Goal: Book appointment/travel/reservation

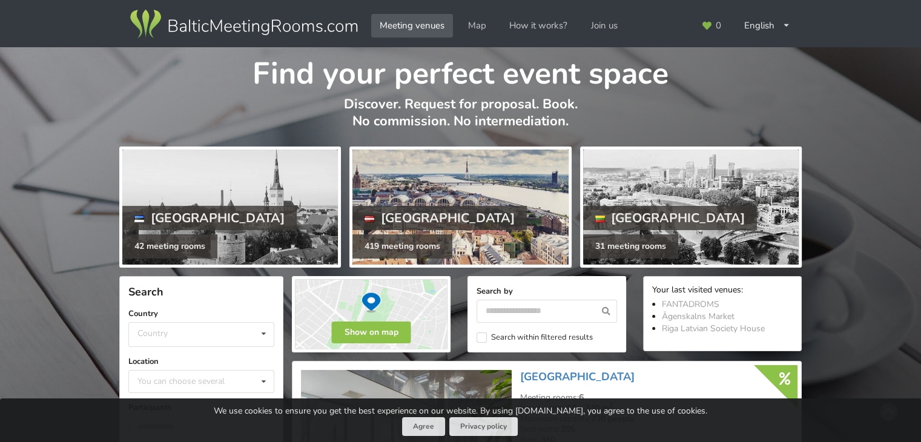
click at [412, 223] on div "[GEOGRAPHIC_DATA]" at bounding box center [439, 218] width 174 height 24
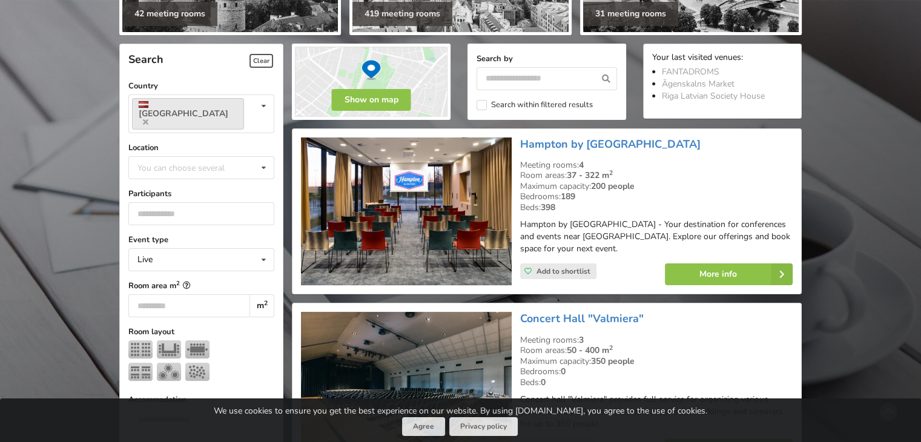
scroll to position [251, 0]
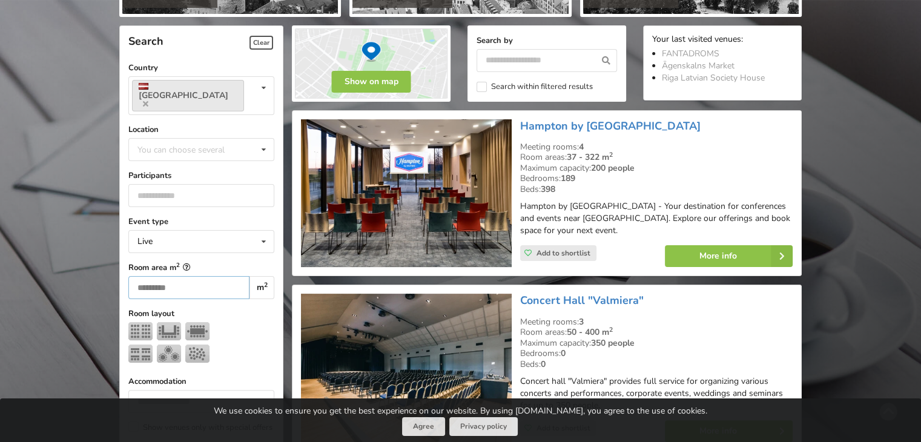
click at [225, 276] on input "number" at bounding box center [188, 287] width 121 height 23
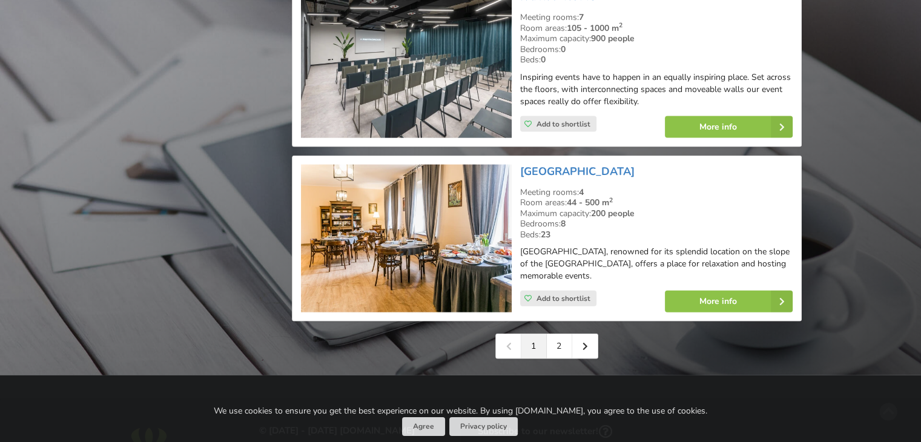
scroll to position [2739, 0]
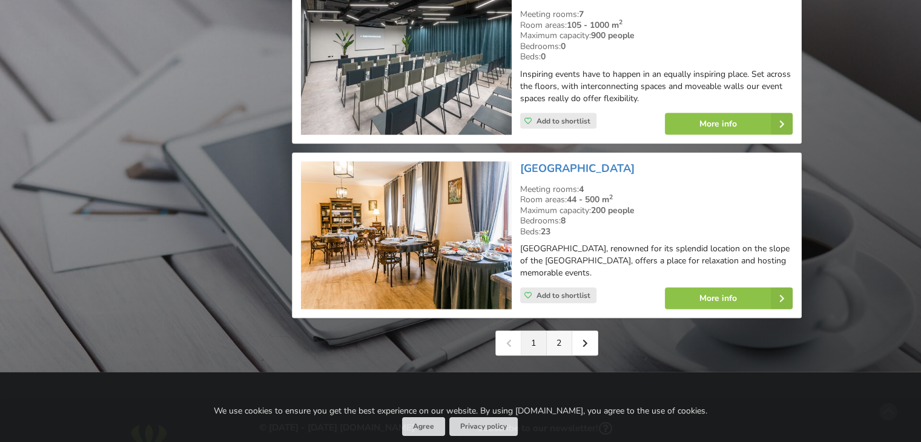
type input "***"
click at [563, 331] on link "2" at bounding box center [559, 343] width 25 height 24
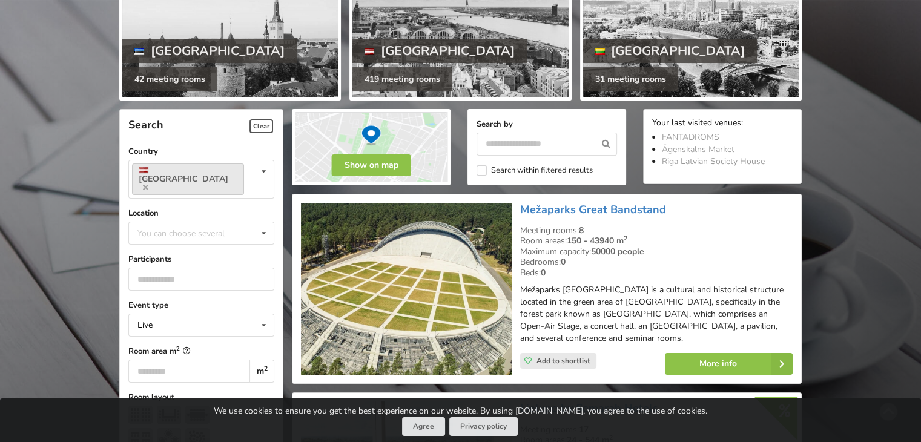
scroll to position [167, 0]
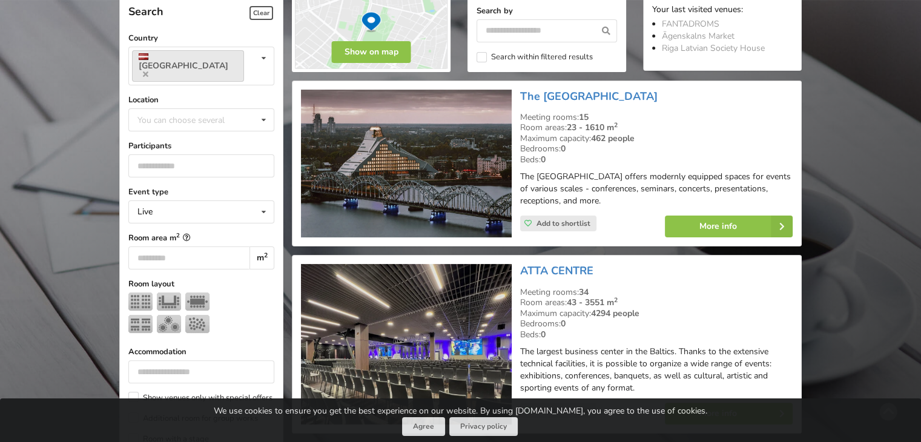
scroll to position [286, 0]
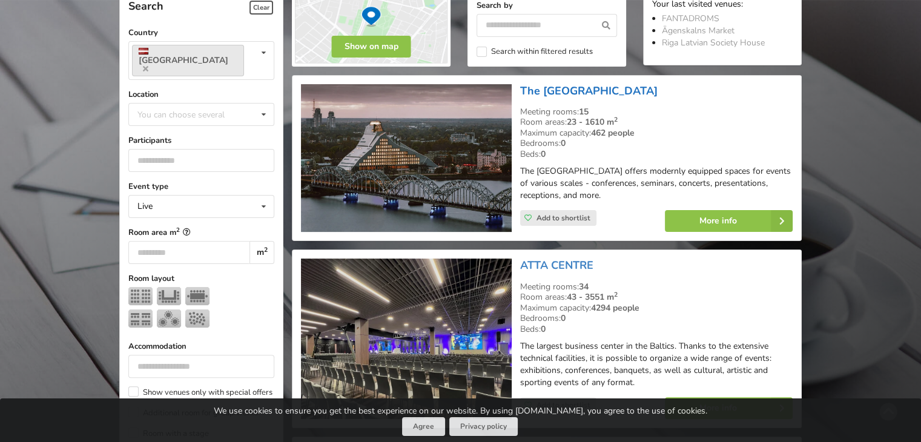
click at [537, 91] on link "The [GEOGRAPHIC_DATA]" at bounding box center [588, 91] width 137 height 15
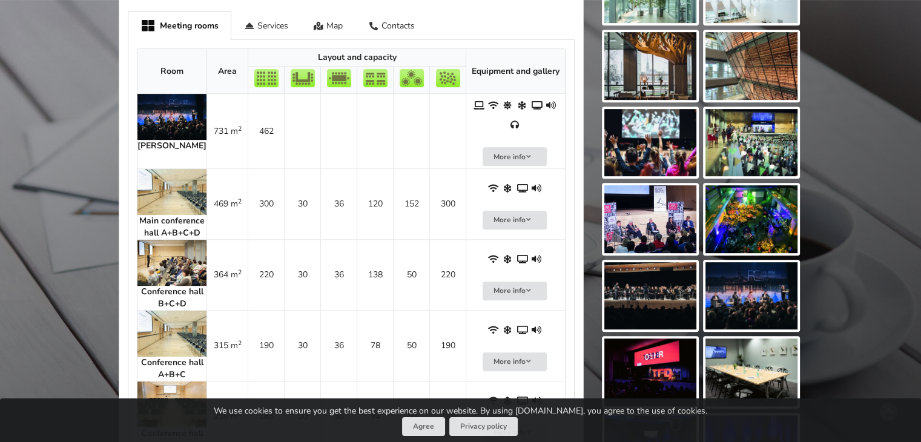
scroll to position [580, 0]
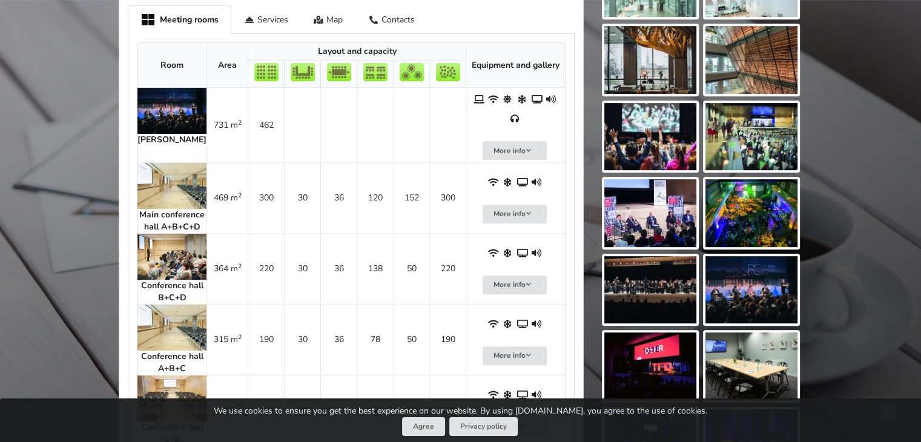
click at [158, 209] on strong "Main conference hall A+B+C+D" at bounding box center [171, 221] width 65 height 24
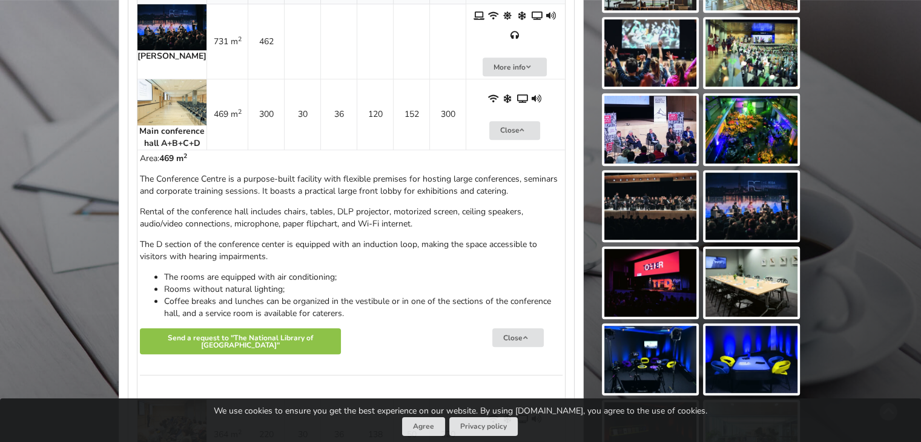
scroll to position [695, 0]
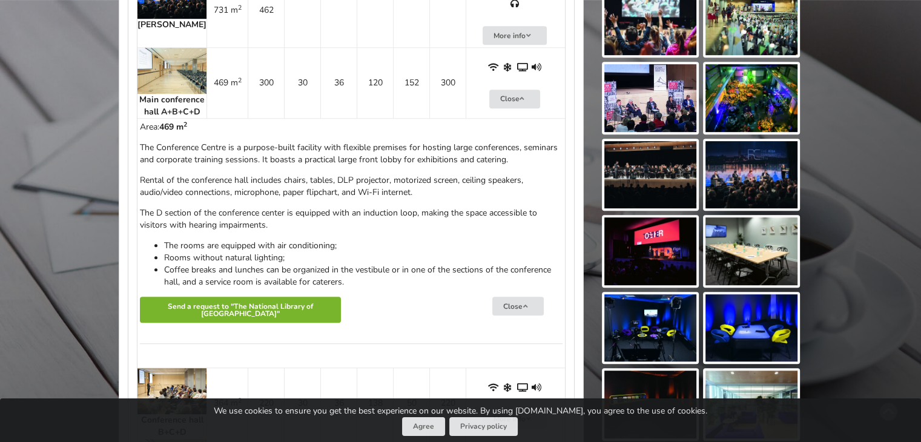
drag, startPoint x: 240, startPoint y: 284, endPoint x: 312, endPoint y: 229, distance: 91.2
click at [312, 229] on div "Area: 469 m 2 The Conference Centre is a purpose-built facility with flexible p…" at bounding box center [351, 243] width 422 height 244
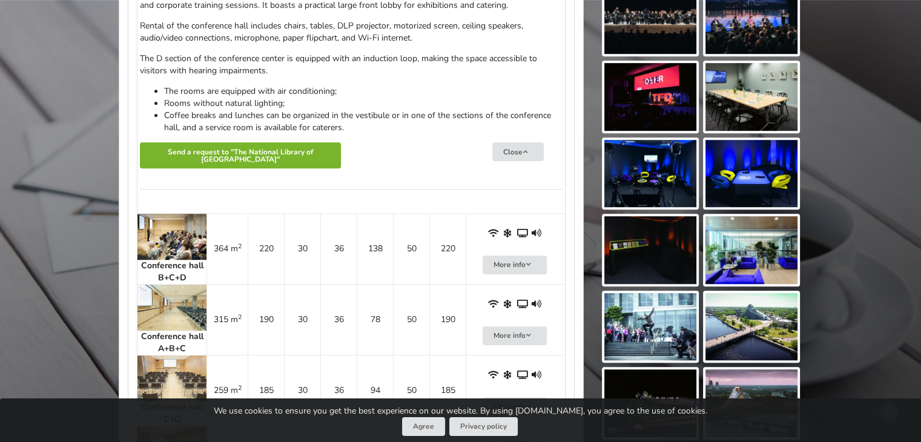
scroll to position [850, 0]
